Goal: Transaction & Acquisition: Purchase product/service

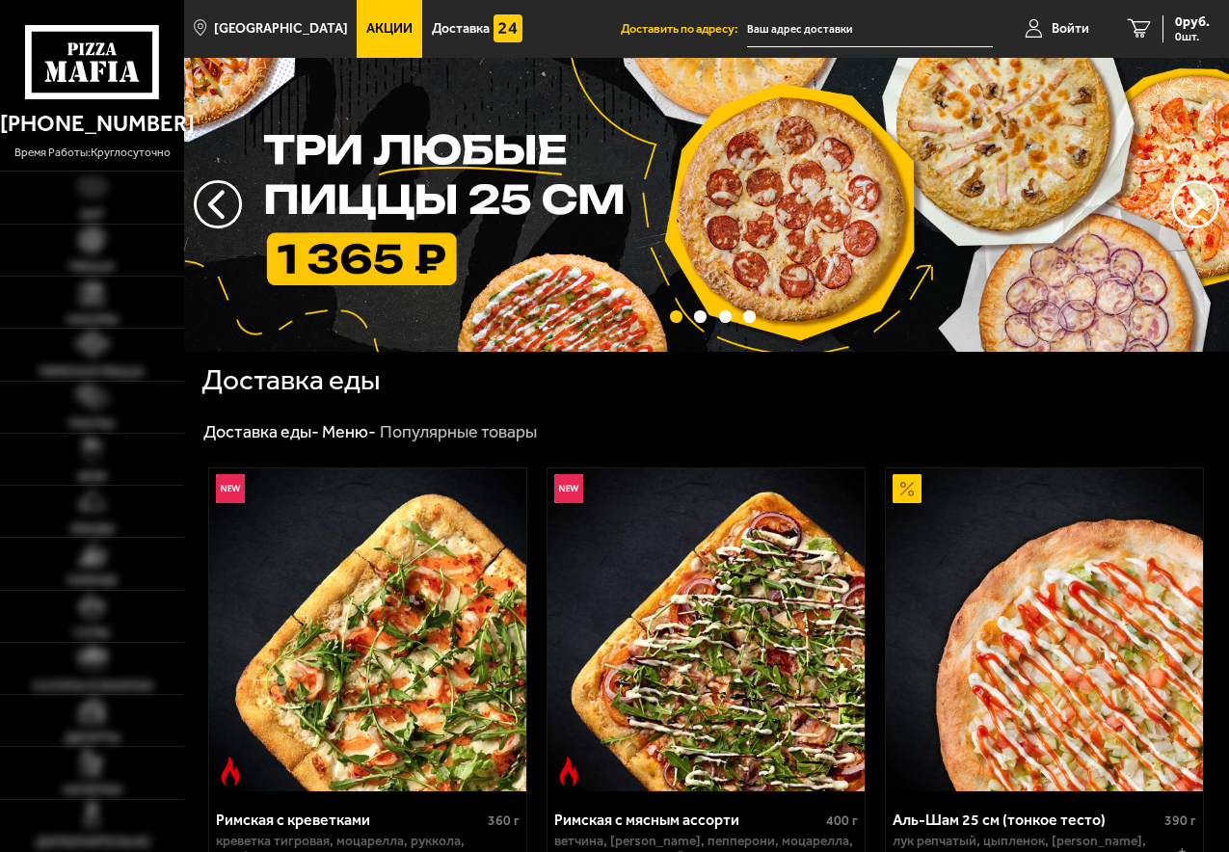
scroll to position [386, 0]
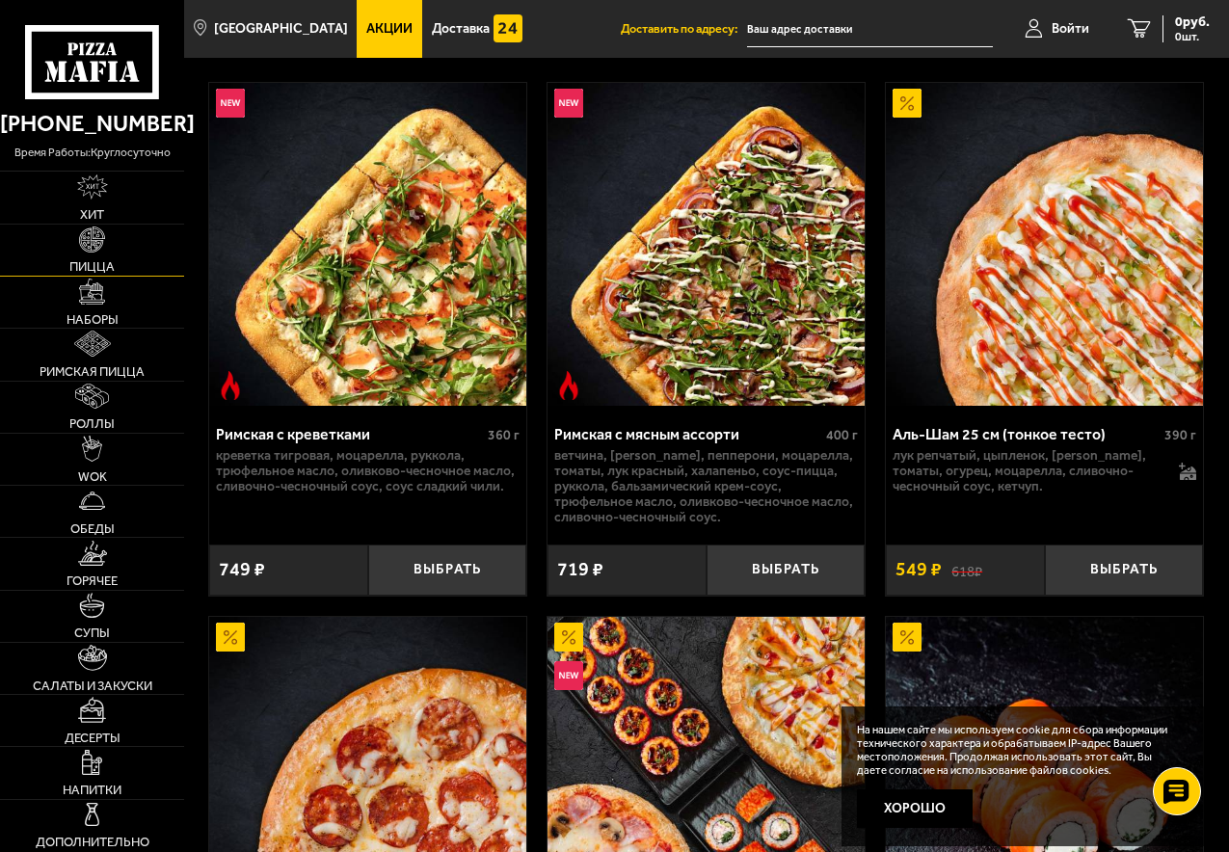
click at [101, 260] on span "Пицца" at bounding box center [91, 266] width 45 height 13
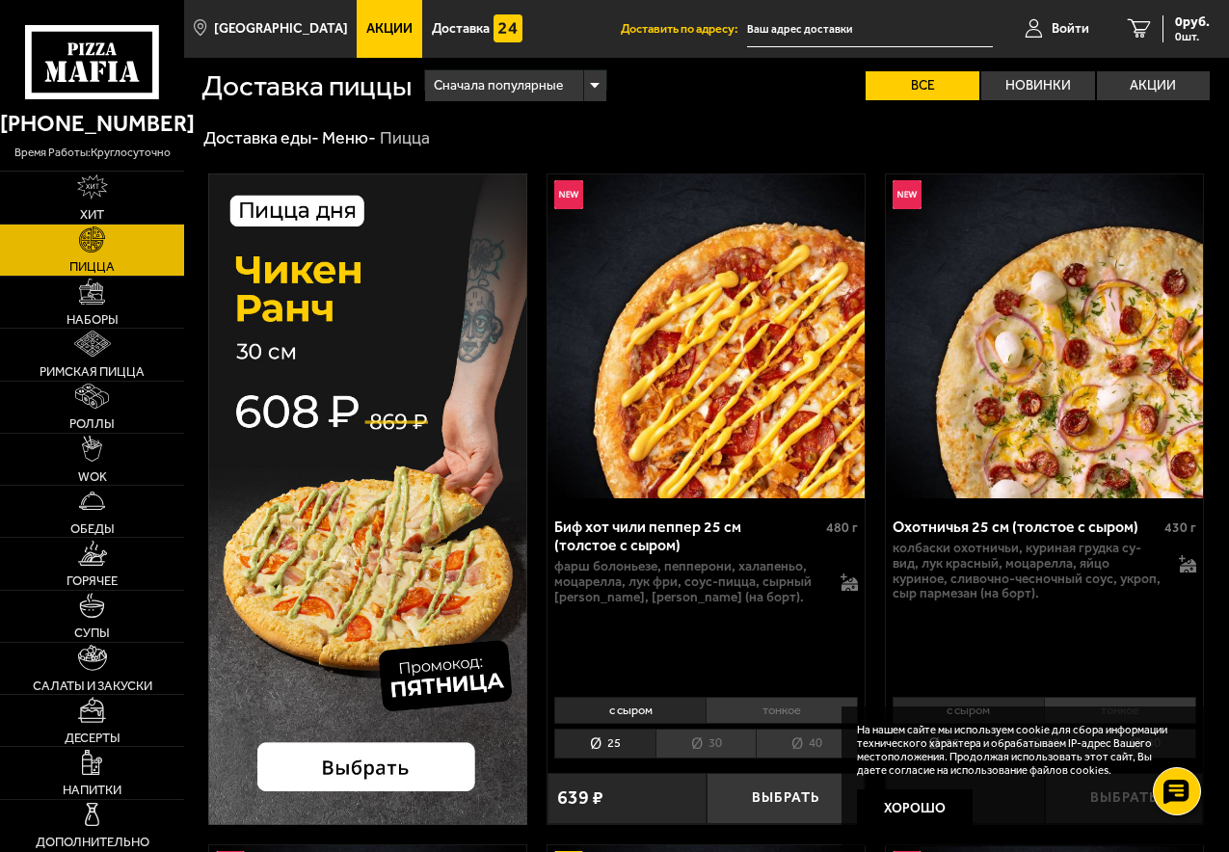
click at [602, 85] on div "Сначала популярные" at bounding box center [515, 85] width 180 height 31
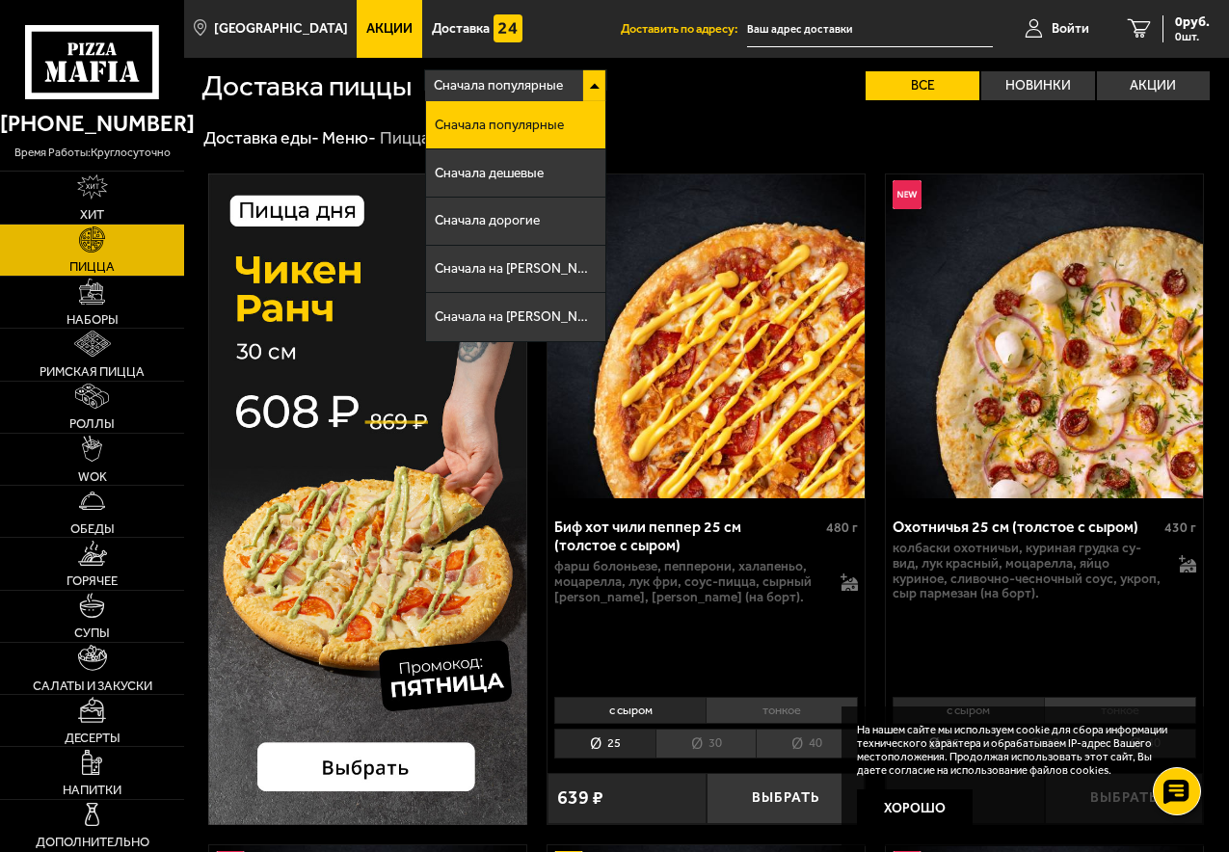
click at [601, 85] on div "Сначала популярные" at bounding box center [515, 85] width 180 height 31
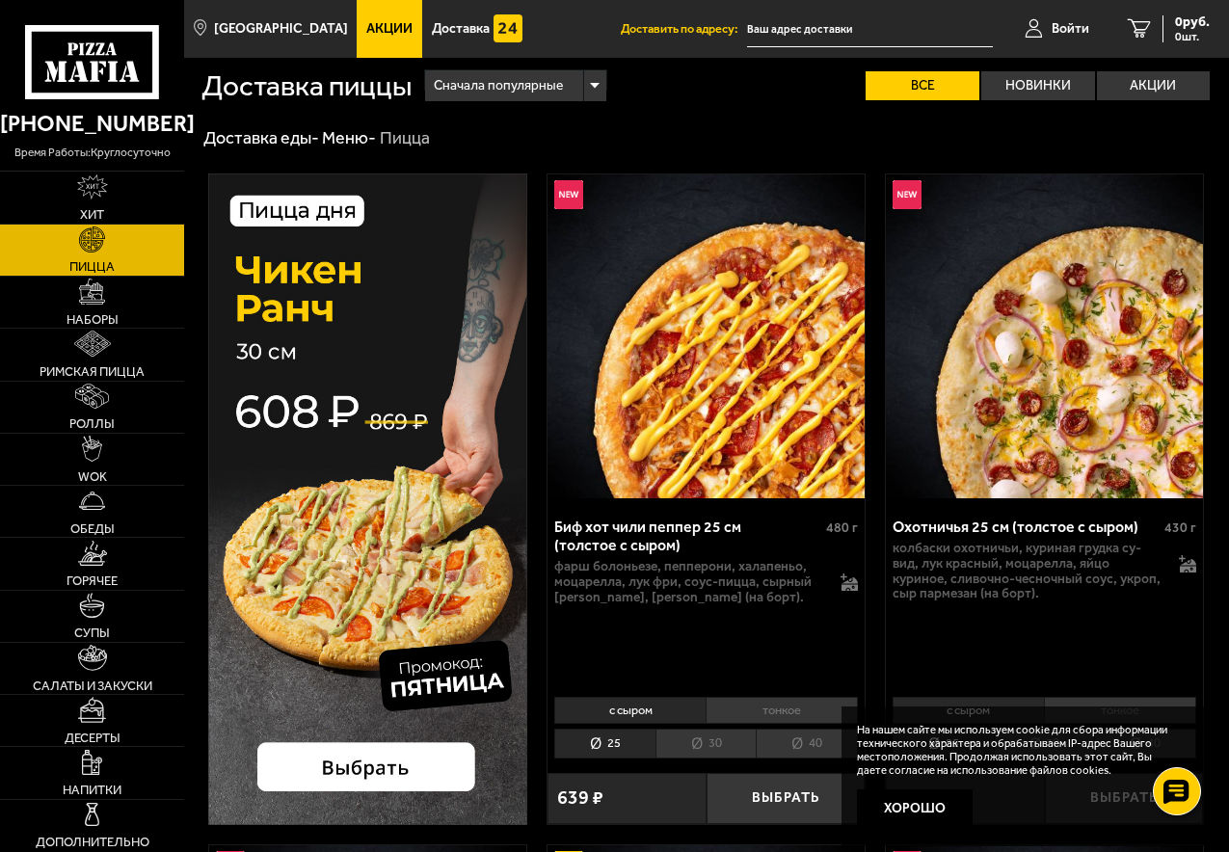
click at [621, 523] on div "Биф хот чили пеппер 25 см (толстое с сыром)" at bounding box center [687, 536] width 267 height 37
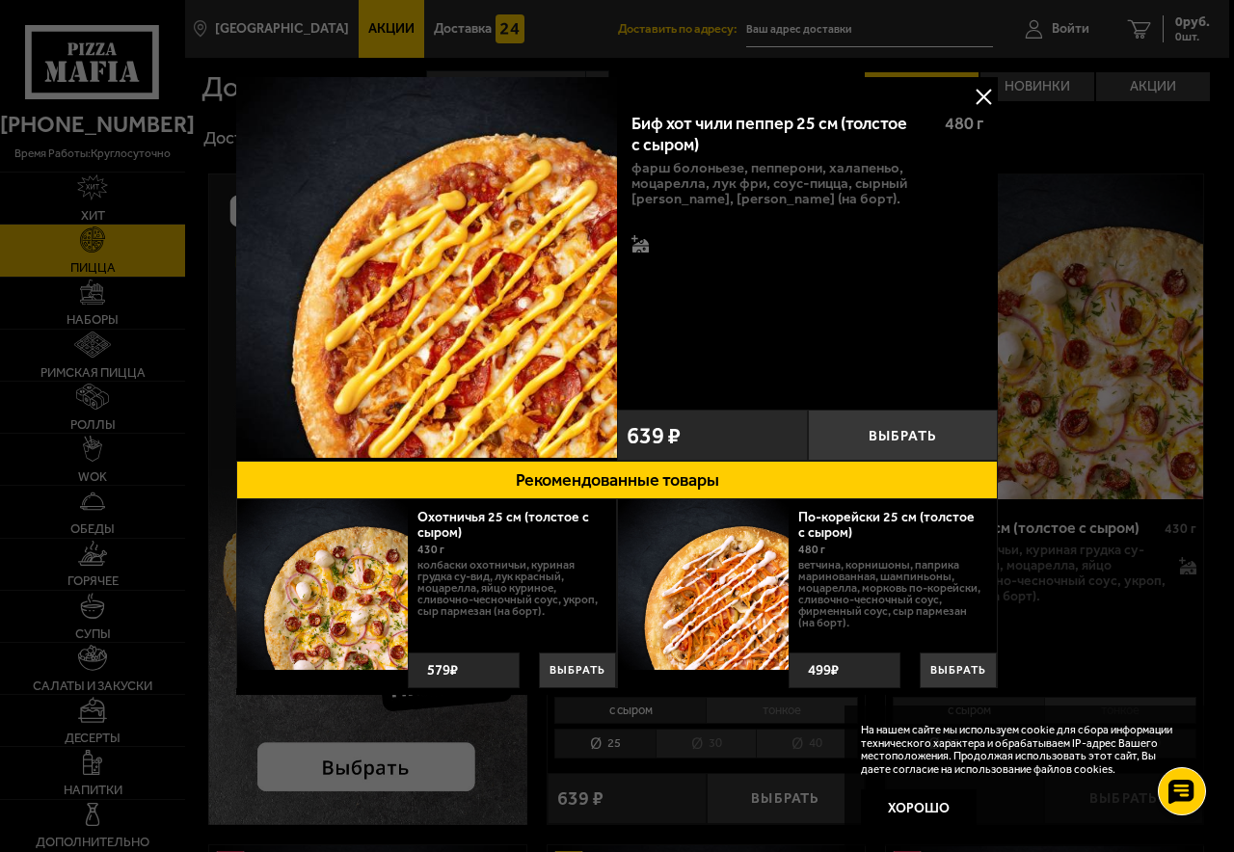
click at [982, 94] on button at bounding box center [983, 96] width 29 height 29
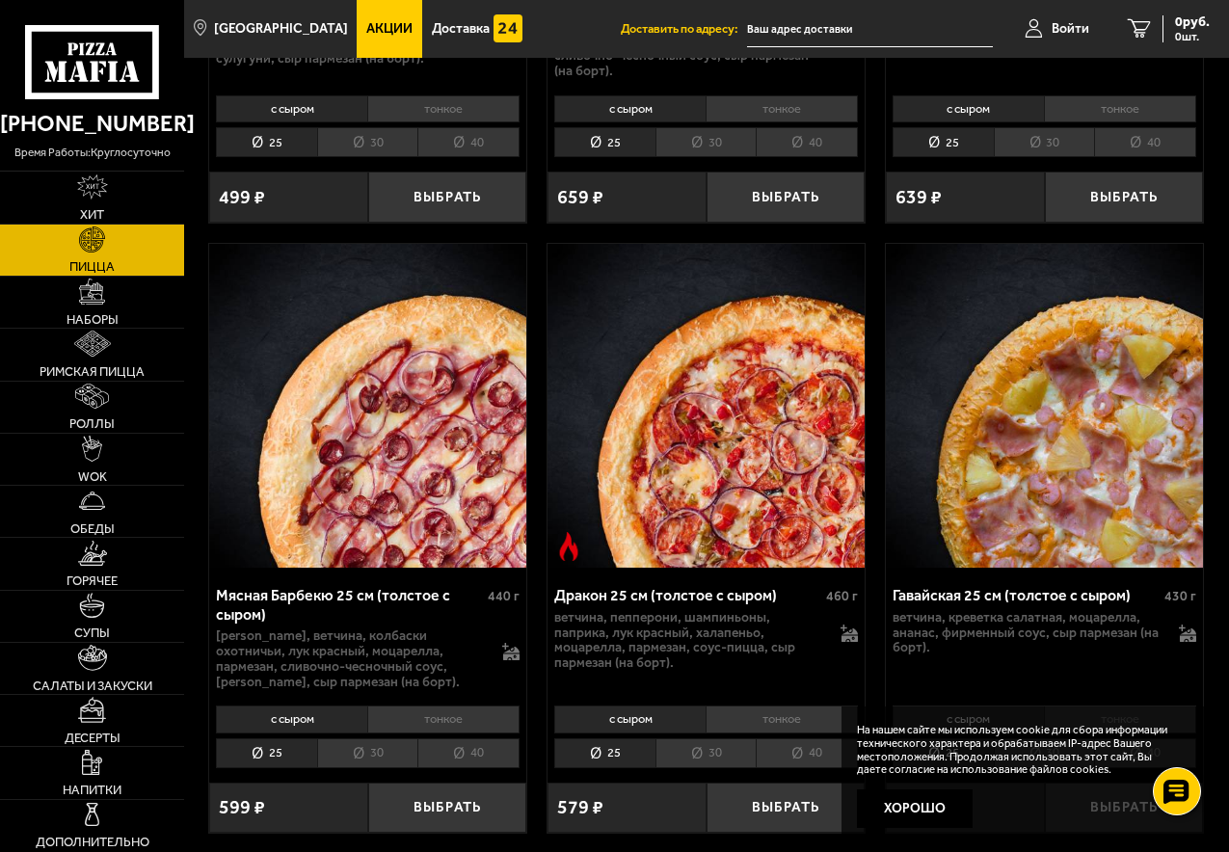
scroll to position [6074, 0]
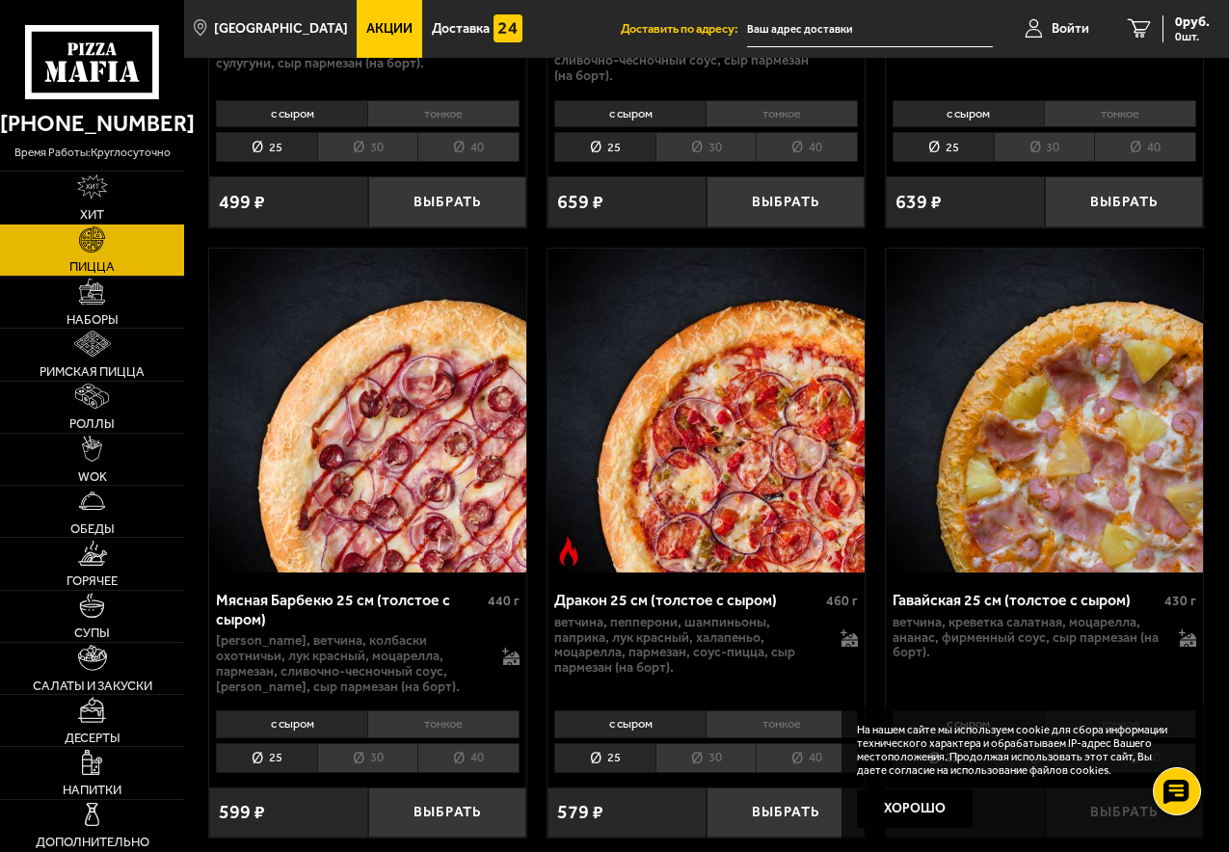
click at [765, 711] on li "тонкое" at bounding box center [782, 724] width 152 height 27
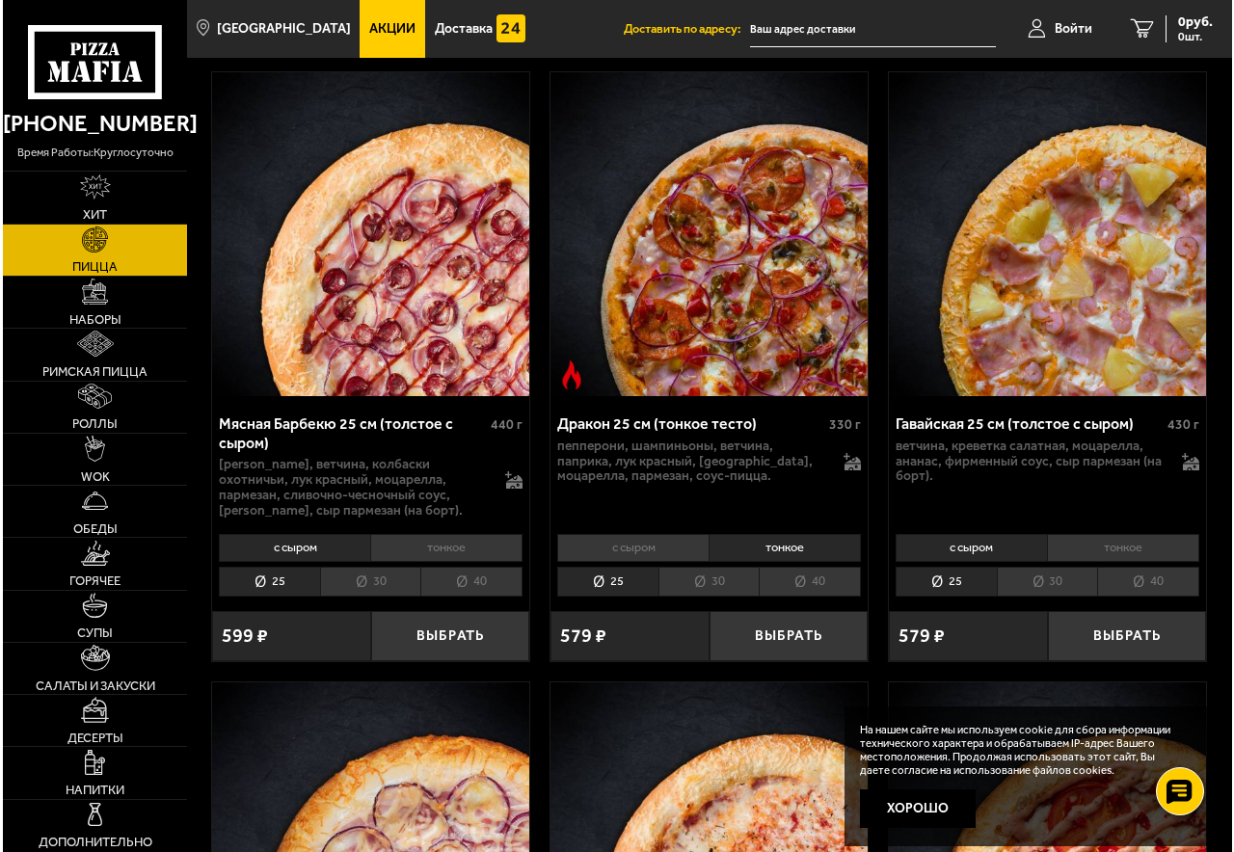
scroll to position [6267, 0]
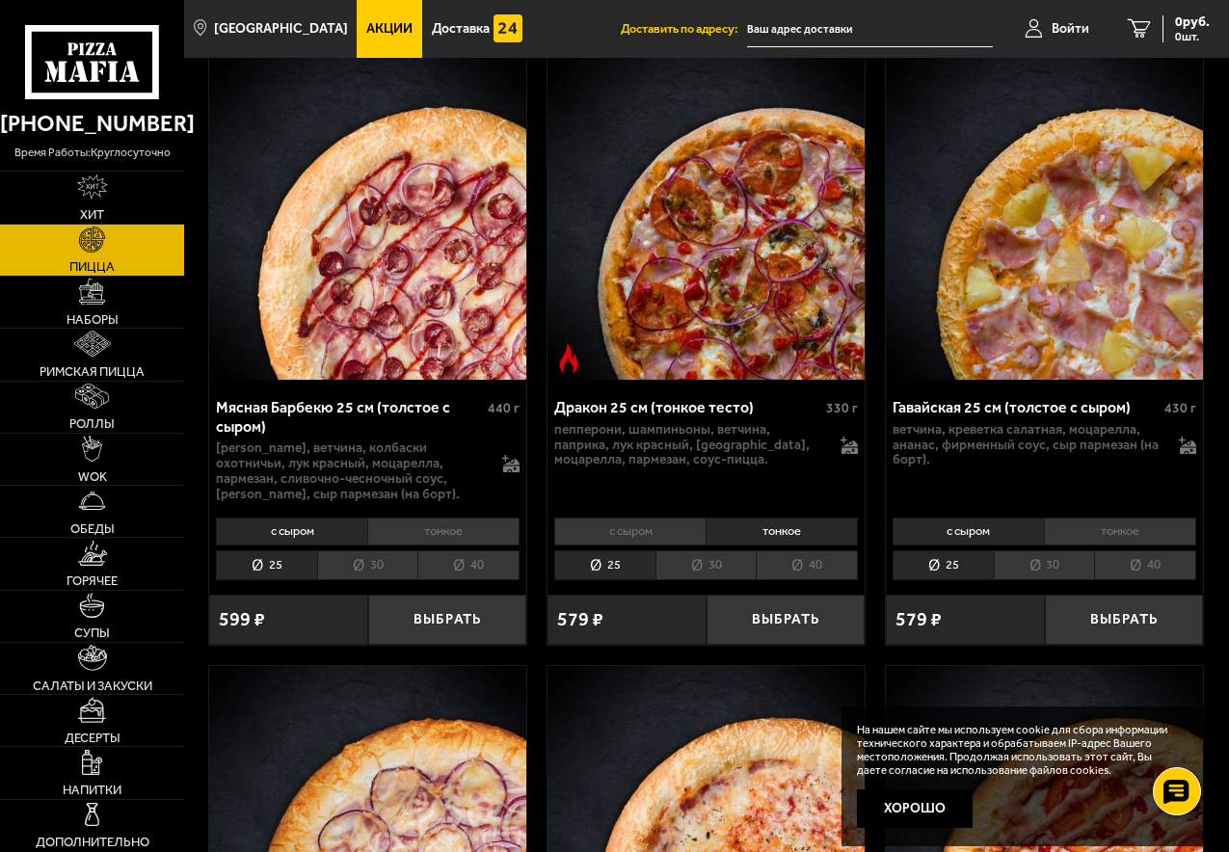
click at [695, 551] on li "30" at bounding box center [706, 566] width 101 height 30
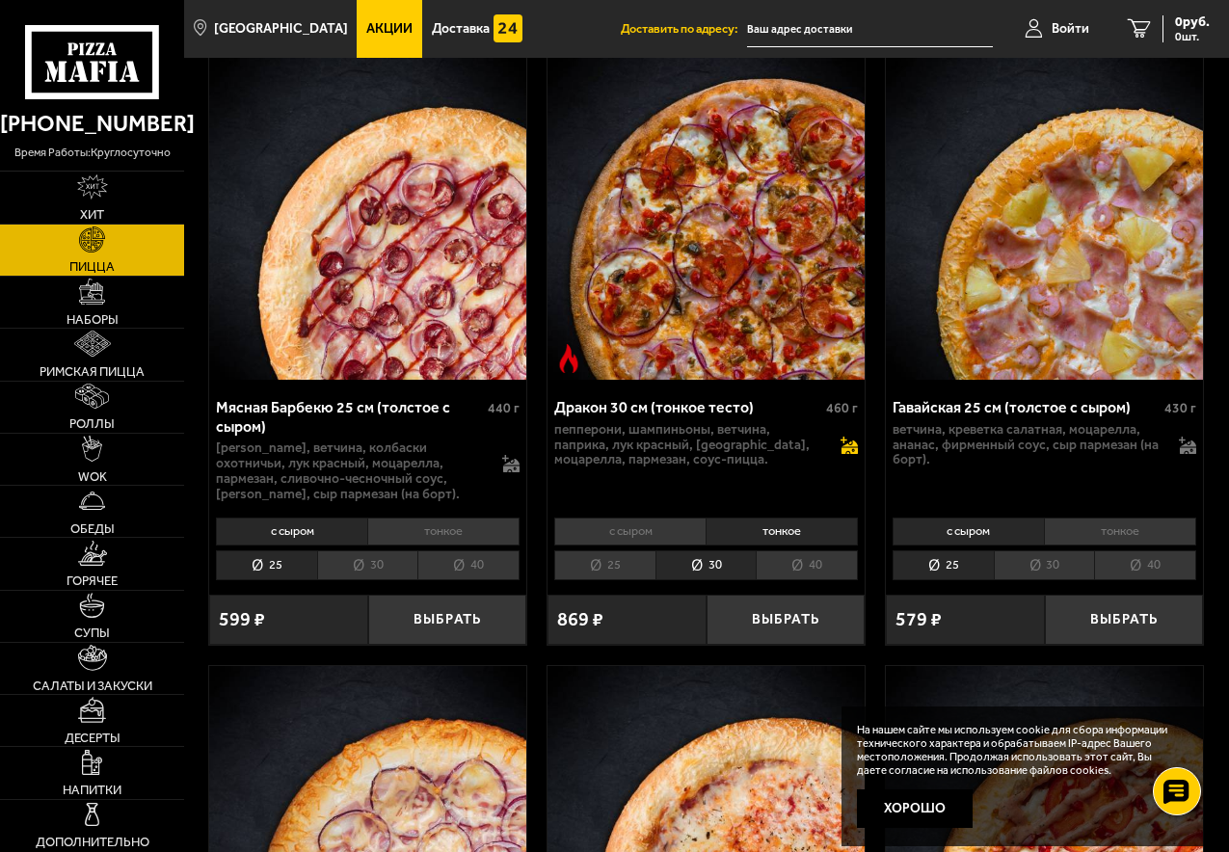
click at [852, 437] on icon at bounding box center [849, 445] width 17 height 17
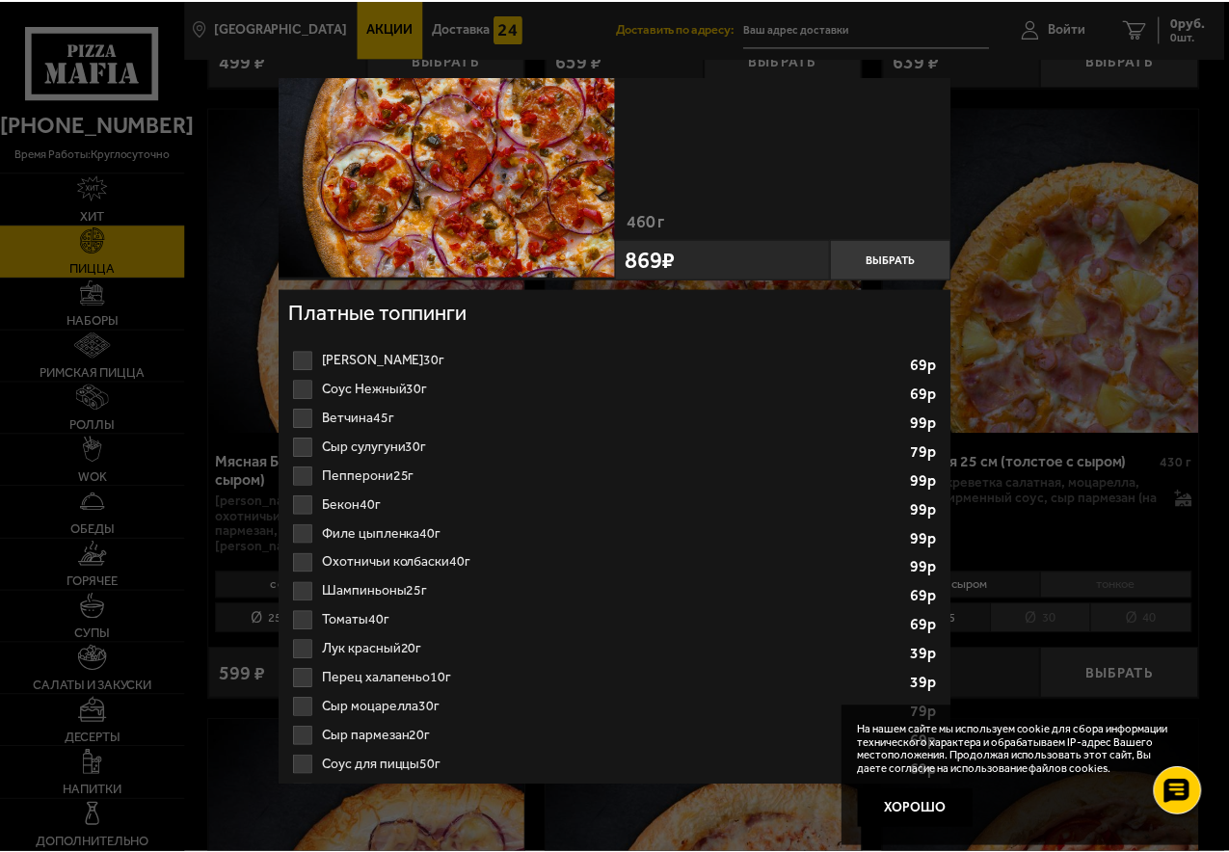
scroll to position [0, 0]
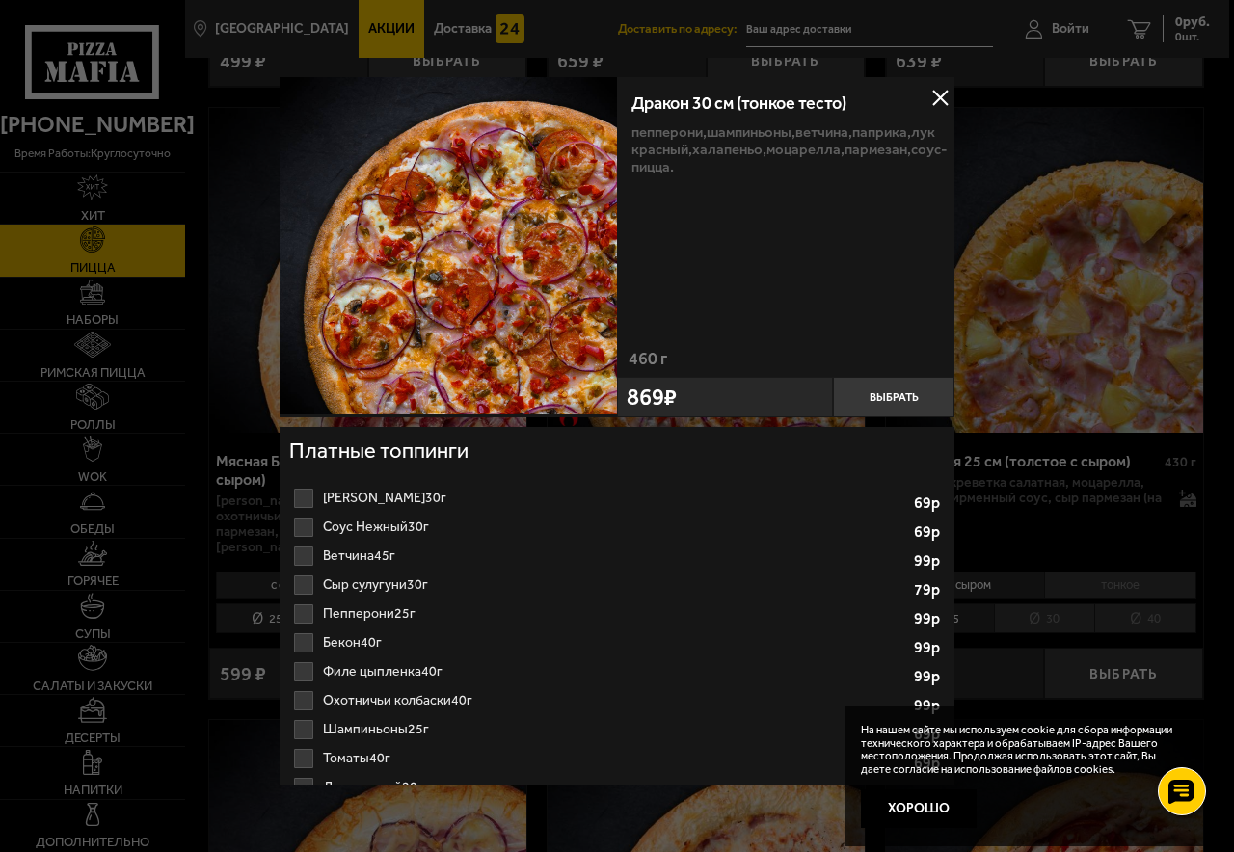
click at [940, 96] on button at bounding box center [940, 97] width 29 height 29
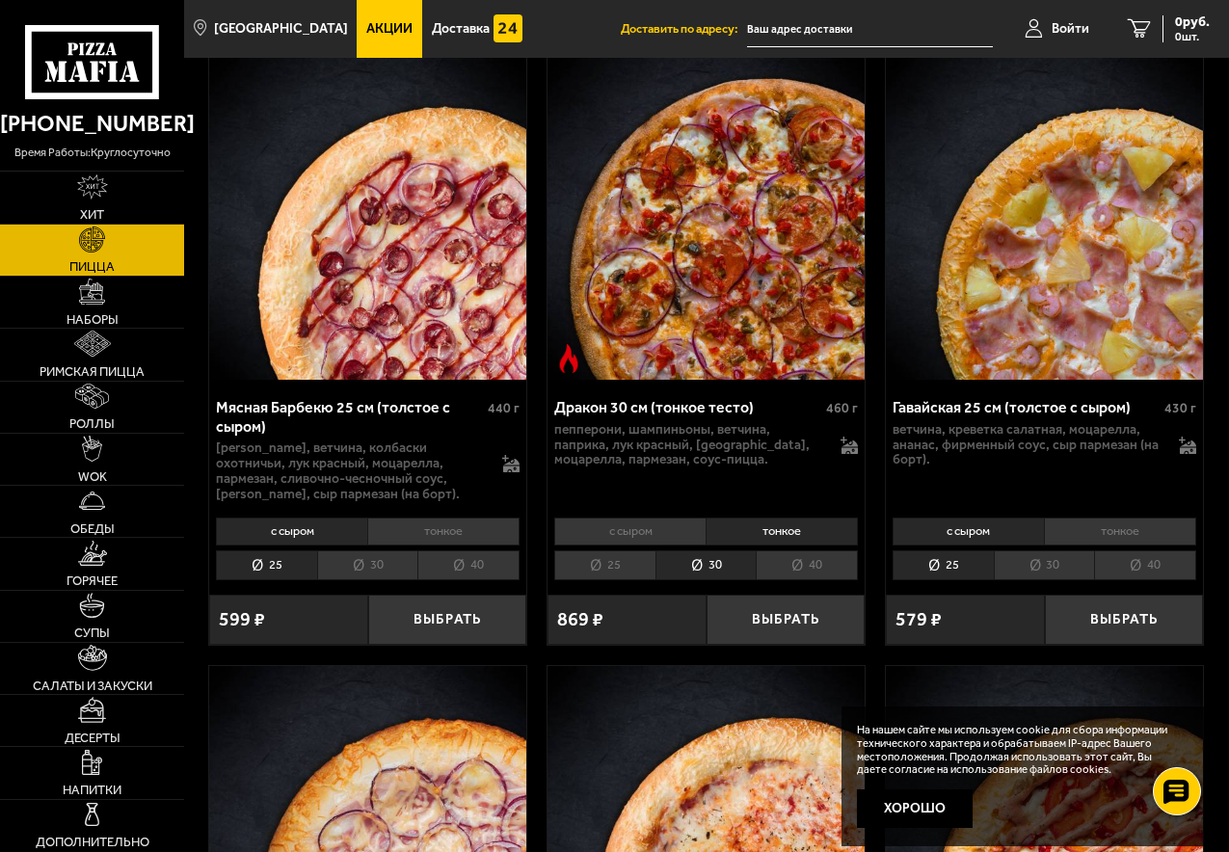
click at [691, 242] on img at bounding box center [706, 218] width 317 height 324
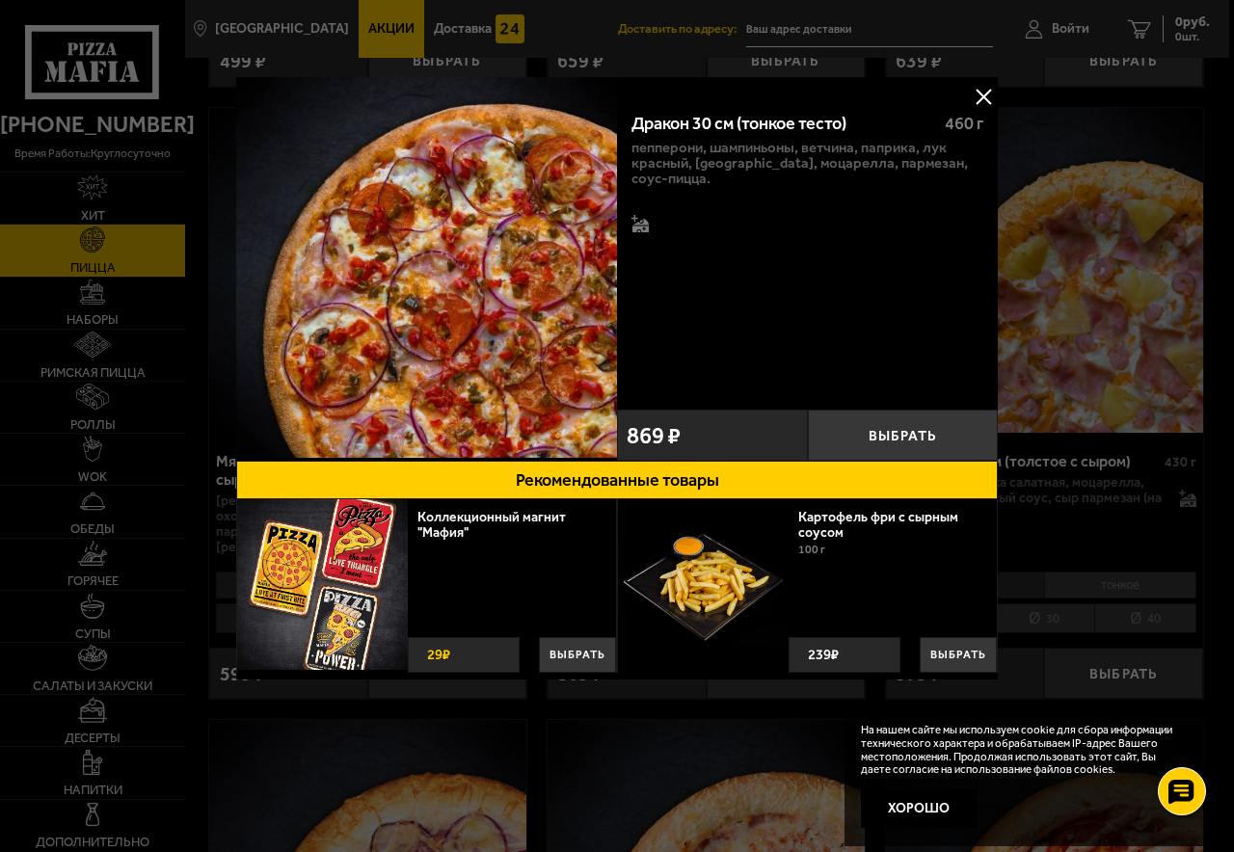
click at [981, 95] on button at bounding box center [983, 96] width 29 height 29
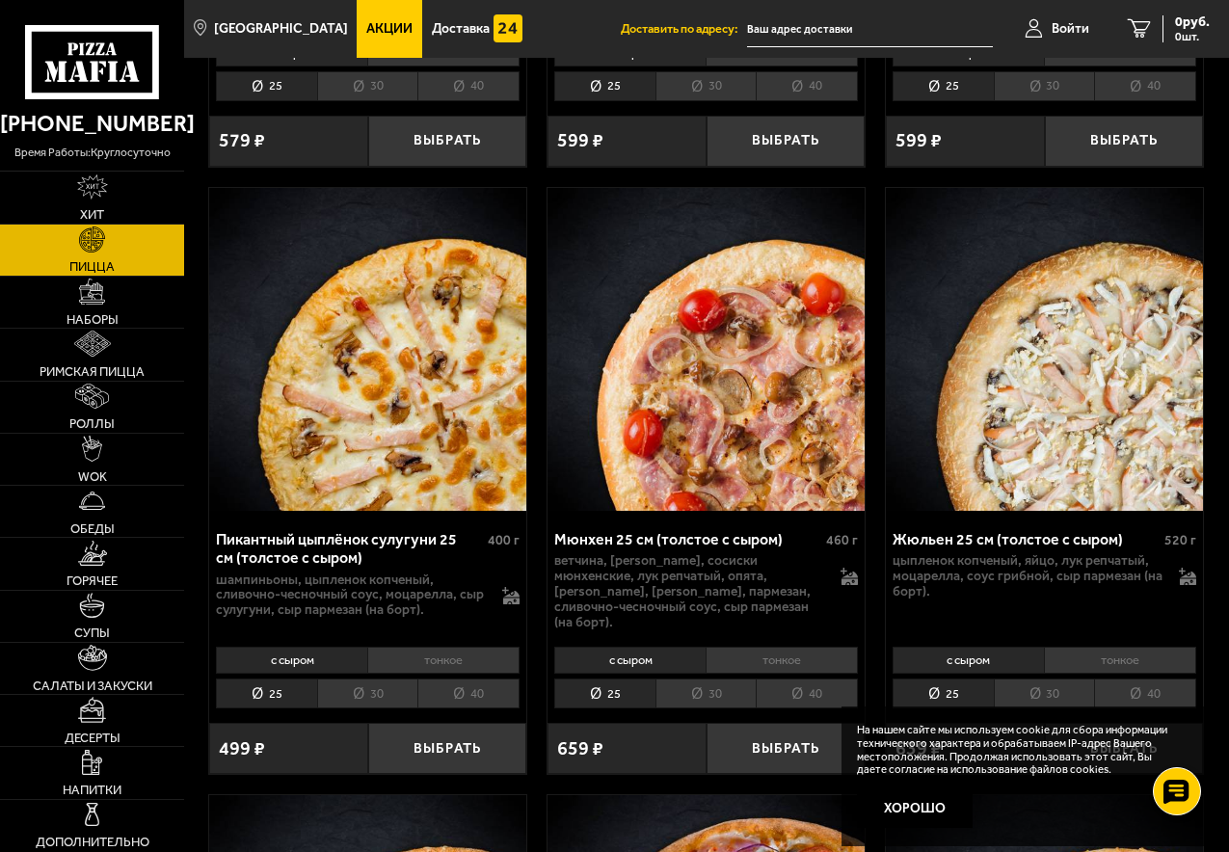
scroll to position [5496, 0]
